Goal: Transaction & Acquisition: Purchase product/service

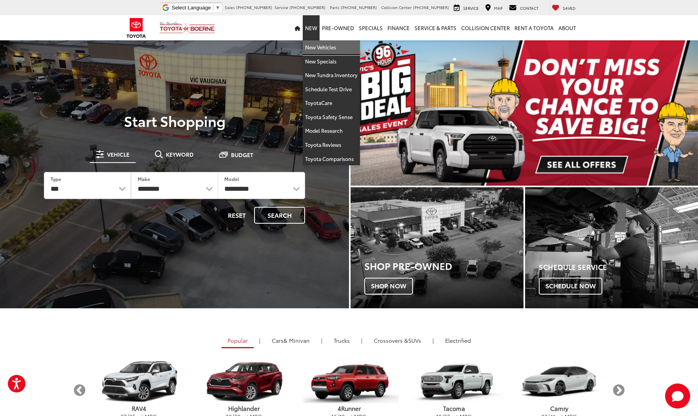
click at [323, 52] on link "New Vehicles" at bounding box center [331, 47] width 57 height 14
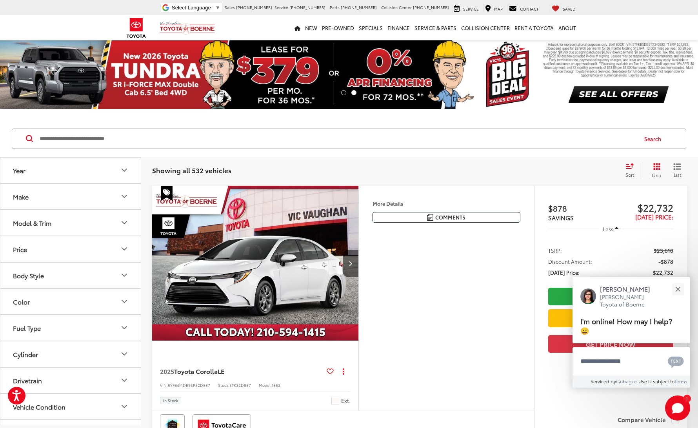
click at [124, 168] on icon "Year" at bounding box center [124, 169] width 9 height 9
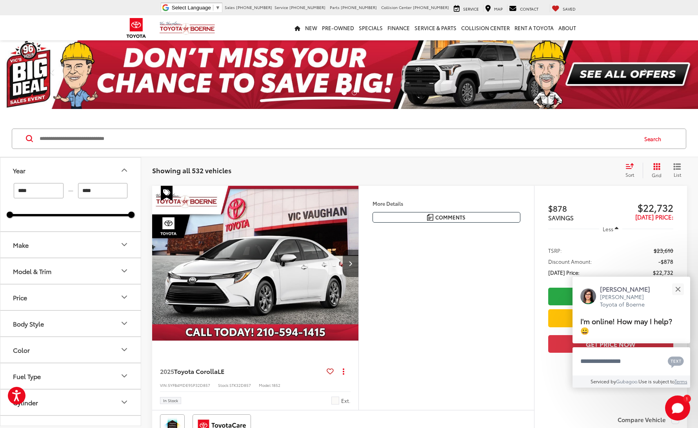
click at [201, 123] on div "Search" at bounding box center [349, 139] width 698 height 36
click at [124, 244] on icon "Make" at bounding box center [124, 244] width 9 height 9
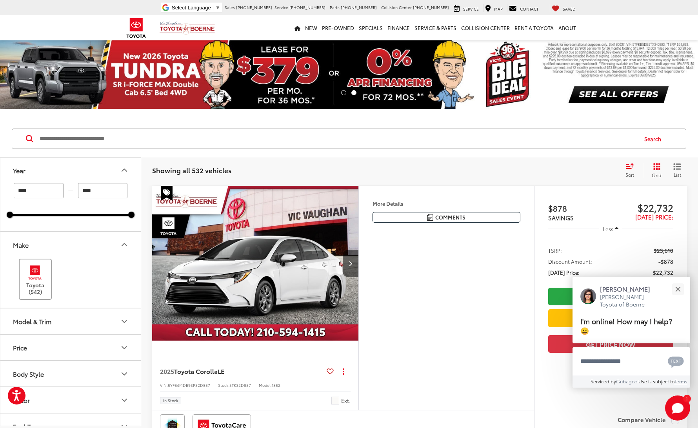
click at [33, 276] on img at bounding box center [35, 273] width 22 height 18
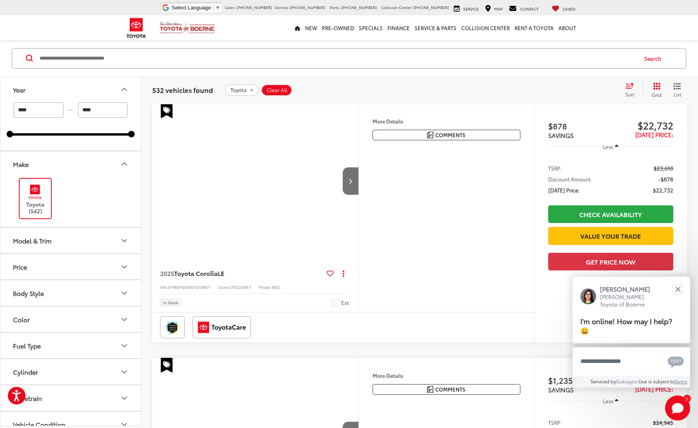
scroll to position [184, 0]
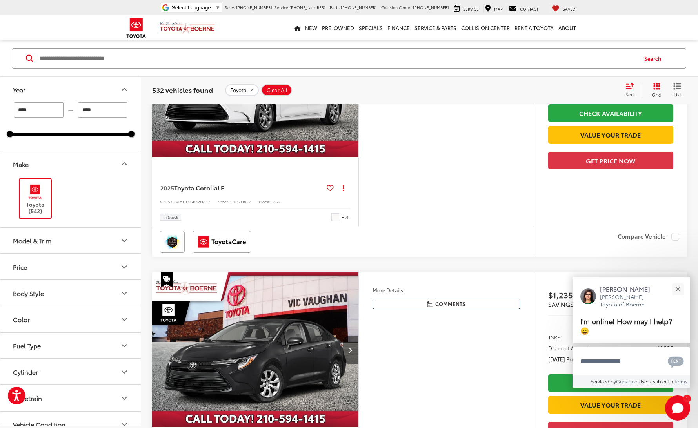
click at [122, 236] on icon "Model & Trim" at bounding box center [124, 240] width 9 height 9
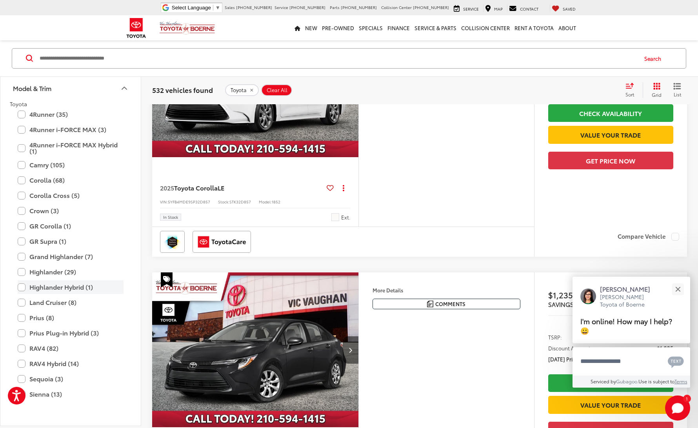
scroll to position [113, 0]
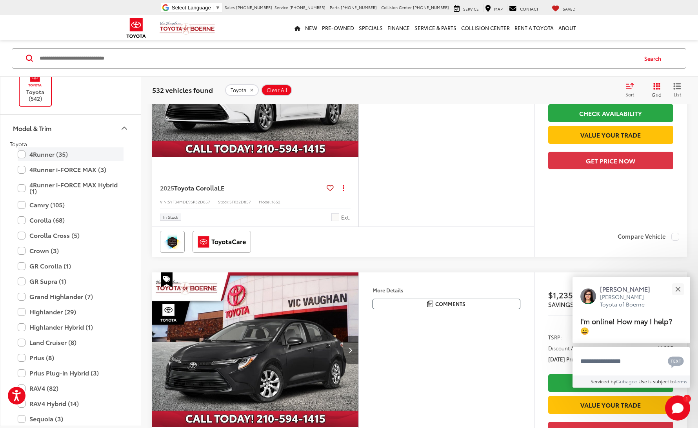
click at [20, 155] on label "4Runner (35)" at bounding box center [71, 154] width 106 height 14
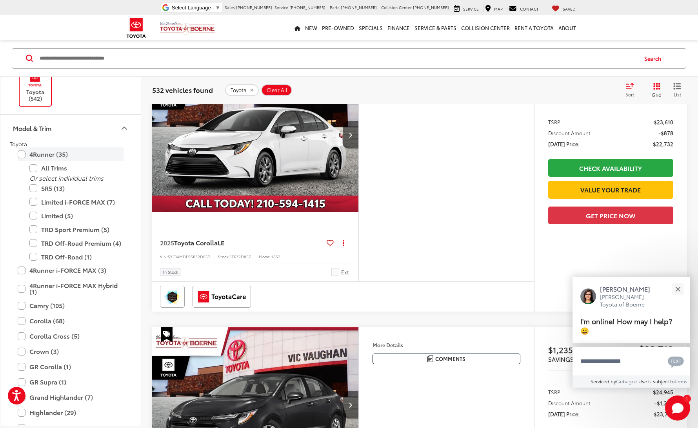
type input "****"
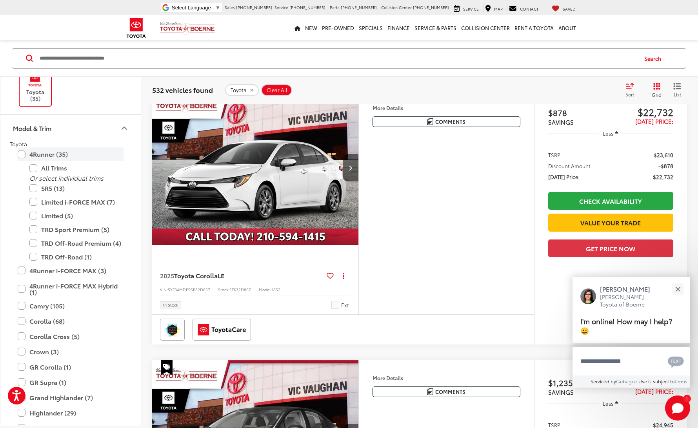
scroll to position [80, 0]
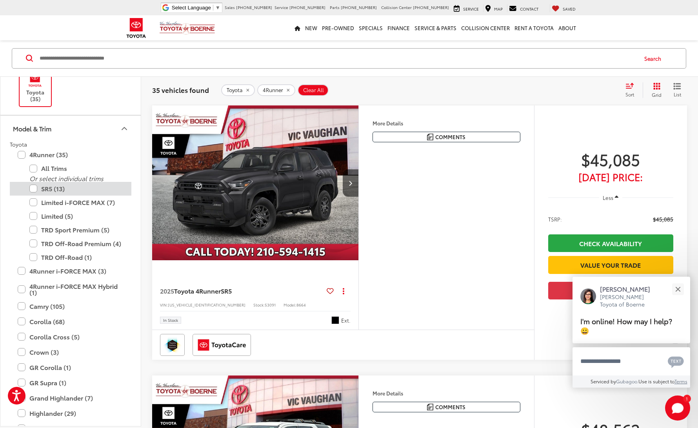
click at [35, 187] on label "SR5 (13)" at bounding box center [76, 189] width 94 height 14
click at [678, 291] on button "Close" at bounding box center [677, 289] width 17 height 17
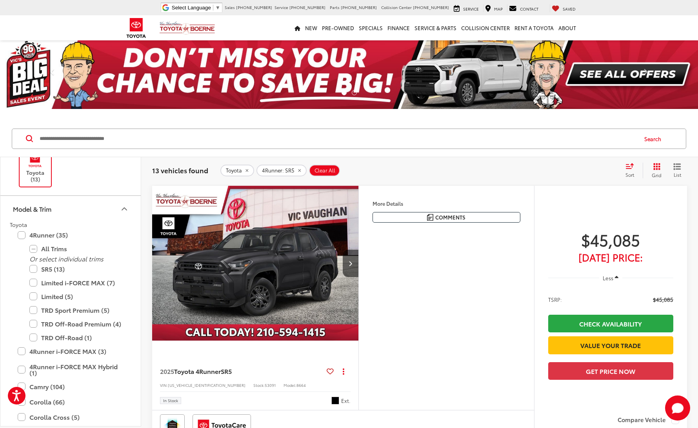
click at [282, 266] on img "2025 Toyota 4Runner SR5 0" at bounding box center [255, 264] width 207 height 156
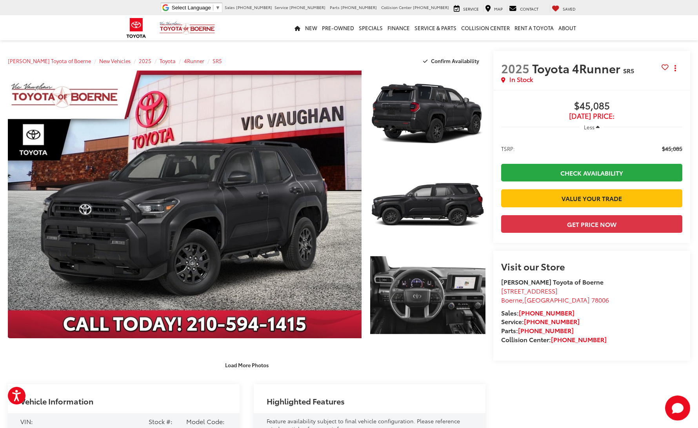
click at [501, 211] on capital-one-entry-button at bounding box center [501, 211] width 0 height 0
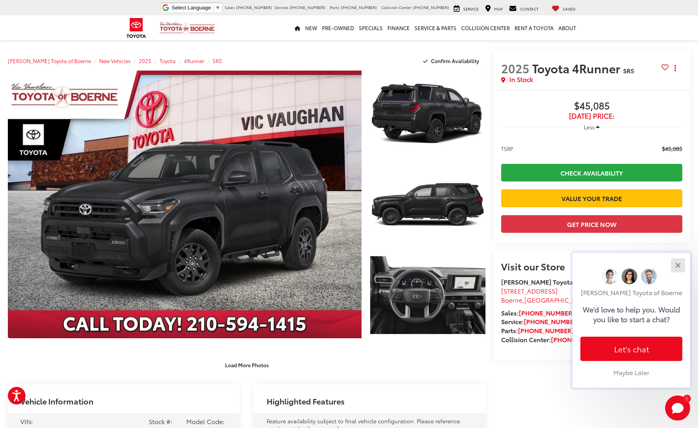
click at [676, 257] on button "Close" at bounding box center [677, 265] width 17 height 17
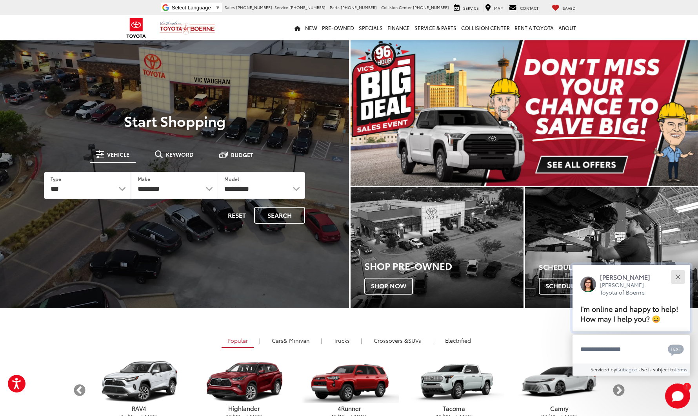
click at [679, 269] on button "Close" at bounding box center [677, 277] width 17 height 17
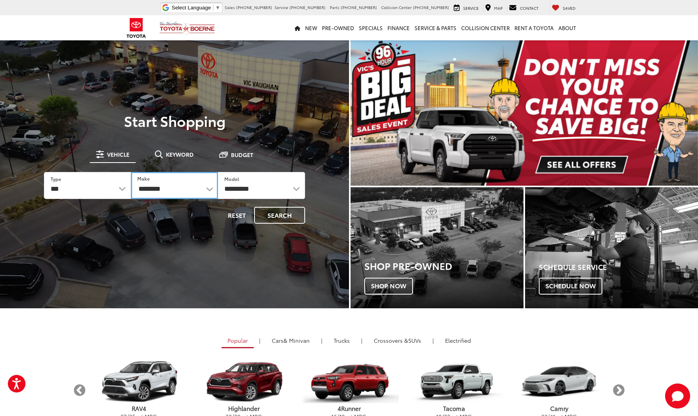
select select "******"
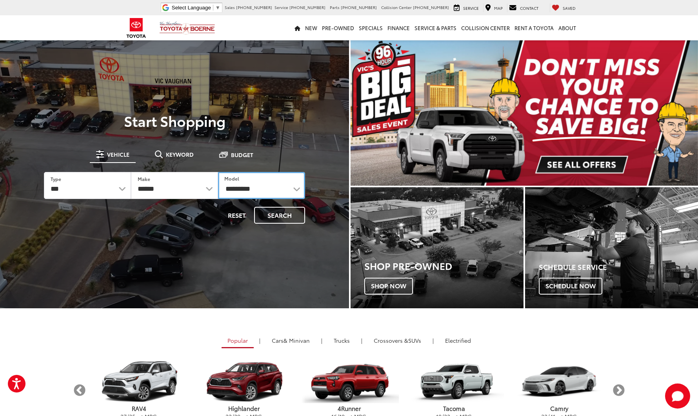
select select "**********"
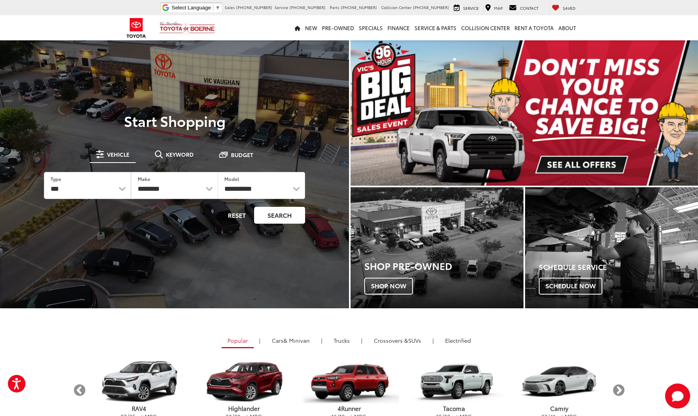
click at [275, 218] on button "Search" at bounding box center [279, 215] width 51 height 17
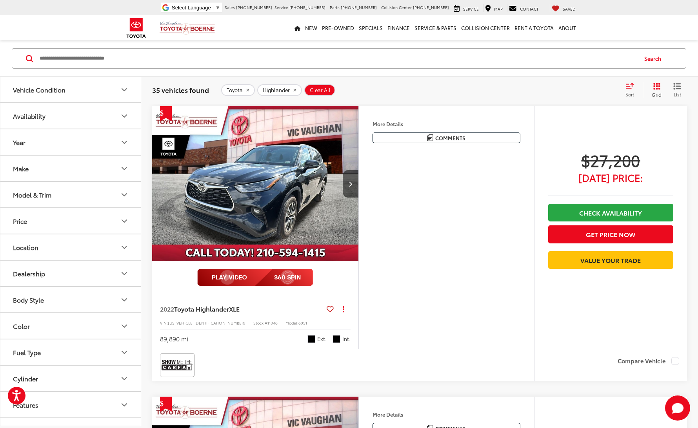
scroll to position [362, 0]
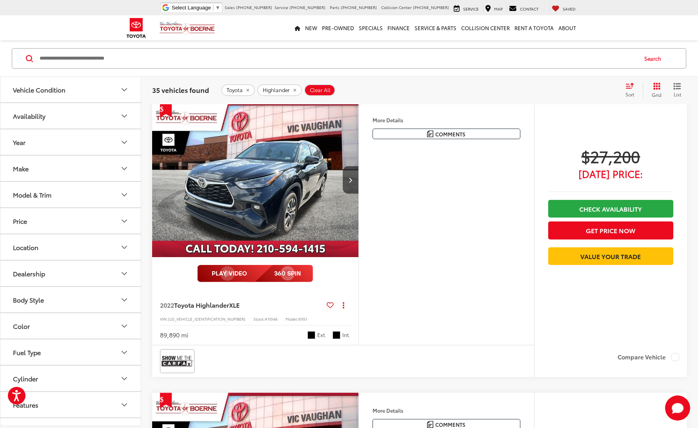
click at [123, 138] on icon "Year" at bounding box center [124, 141] width 9 height 9
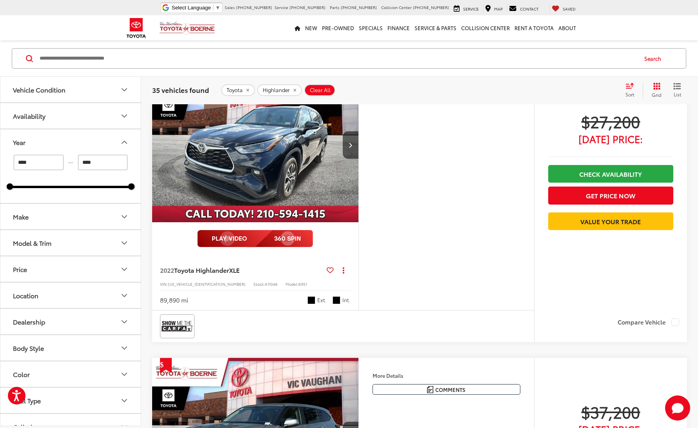
drag, startPoint x: 46, startPoint y: 162, endPoint x: -4, endPoint y: 157, distance: 50.8
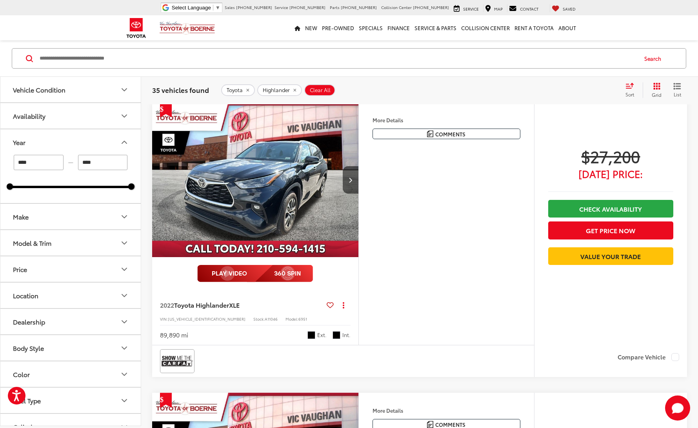
type input "****"
click at [396, 205] on div "More Details Comments Dealer Comments Clean CARFAX. 2022 Toyota Highlander XLE …" at bounding box center [446, 223] width 176 height 243
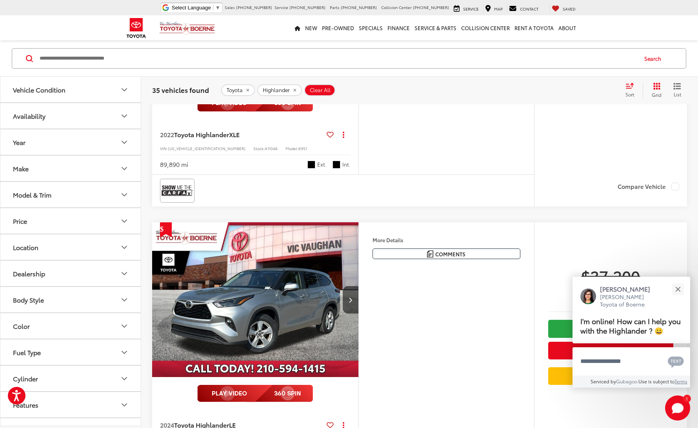
scroll to position [533, 0]
click at [680, 284] on button "Close" at bounding box center [677, 289] width 17 height 17
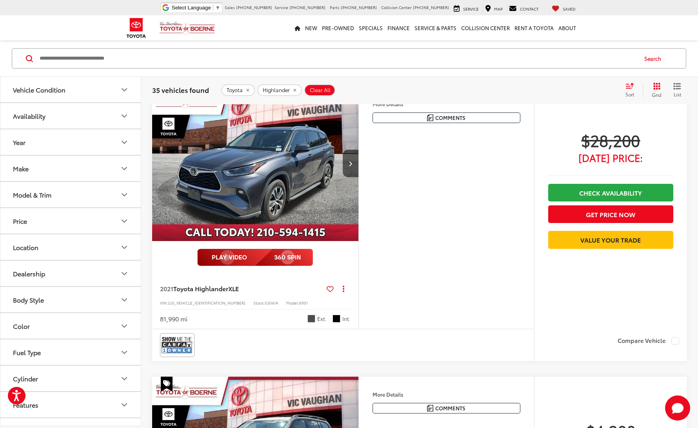
scroll to position [2301, 0]
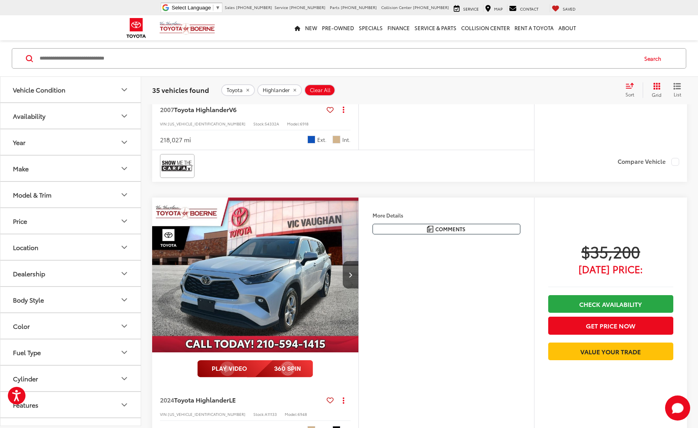
click at [121, 191] on icon "Model & Trim" at bounding box center [124, 194] width 9 height 9
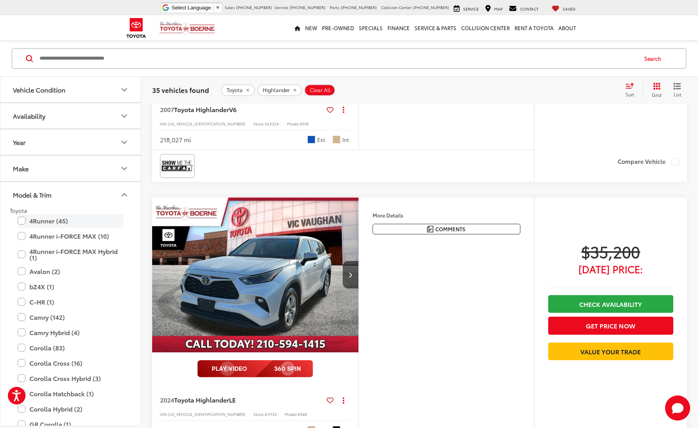
click at [22, 220] on label "4Runner (45)" at bounding box center [71, 221] width 106 height 14
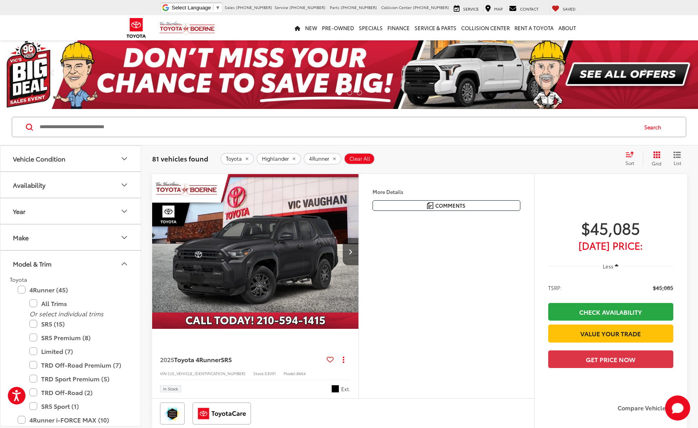
click at [306, 262] on img "2025 Toyota 4Runner SR5 0" at bounding box center [255, 252] width 207 height 156
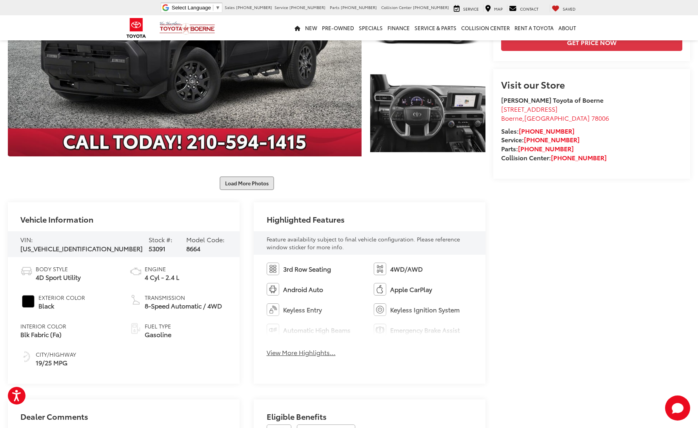
click at [255, 182] on button "Load More Photos" at bounding box center [247, 183] width 55 height 14
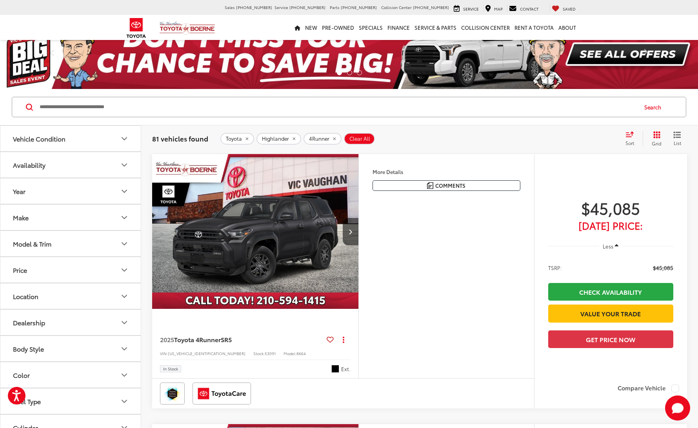
scroll to position [36, 0]
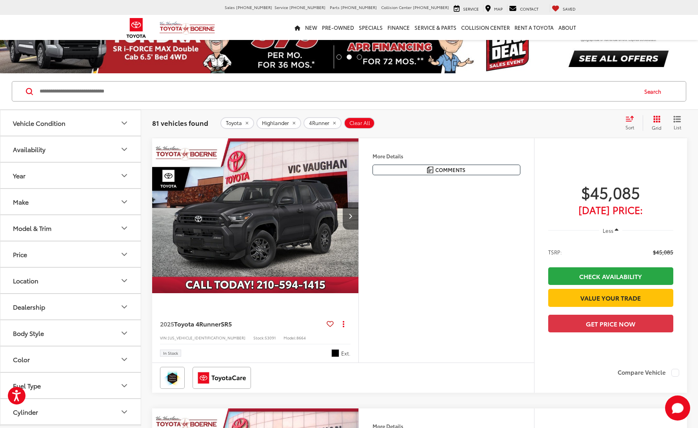
click at [259, 218] on img "2025 Toyota 4Runner SR5 0" at bounding box center [255, 216] width 207 height 156
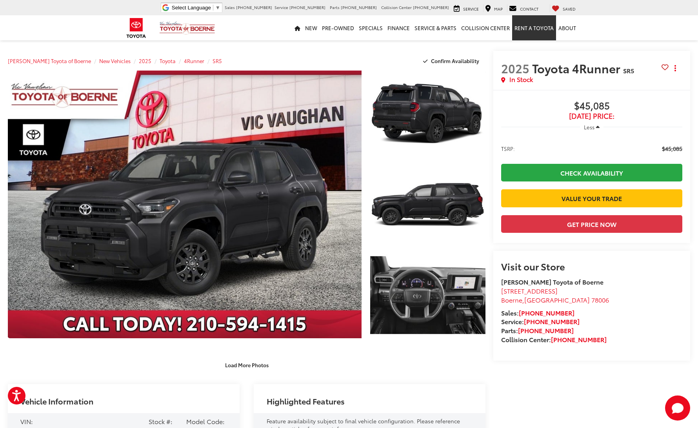
click at [529, 32] on link "Rent a Toyota" at bounding box center [534, 27] width 44 height 25
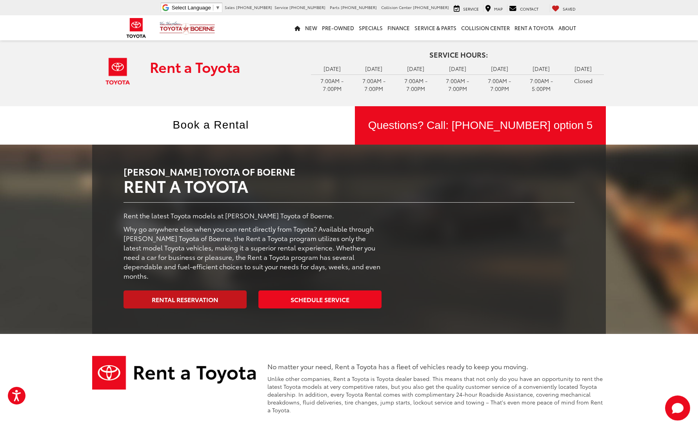
click at [183, 291] on link "Rental Reservation" at bounding box center [185, 300] width 123 height 18
